Goal: Register for event/course

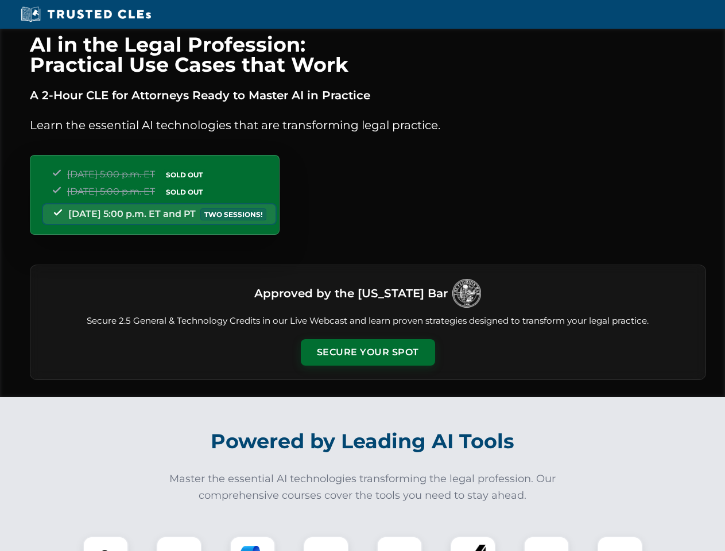
click at [367, 352] on button "Secure Your Spot" at bounding box center [368, 352] width 134 height 26
click at [106, 543] on img at bounding box center [105, 558] width 33 height 33
